Goal: Information Seeking & Learning: Learn about a topic

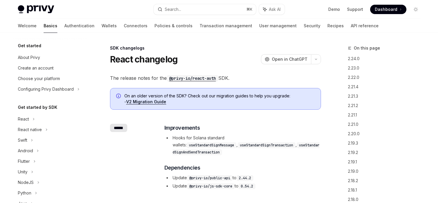
scroll to position [136, 0]
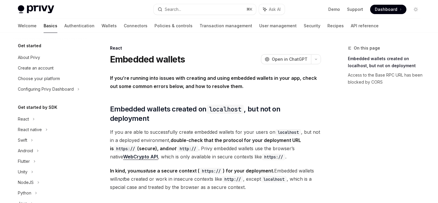
scroll to position [162, 0]
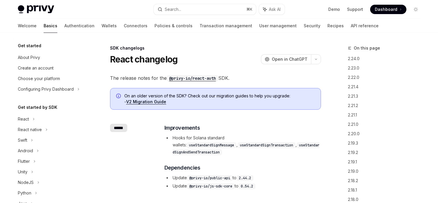
scroll to position [136, 0]
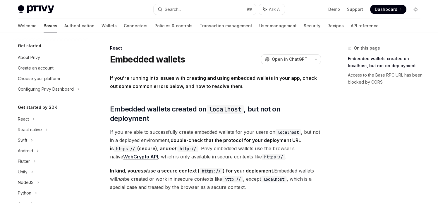
scroll to position [162, 0]
